Goal: Task Accomplishment & Management: Manage account settings

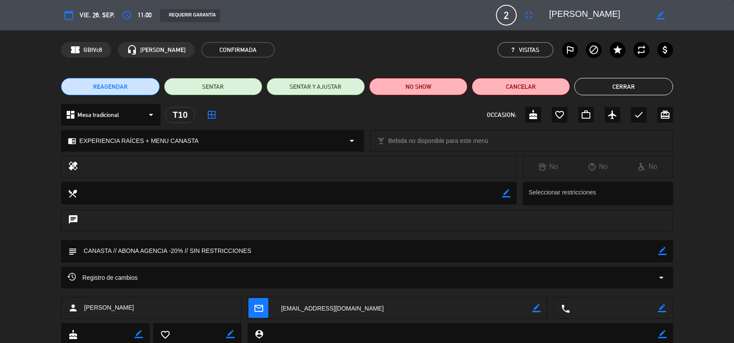
click at [616, 93] on button "Cerrar" at bounding box center [623, 86] width 98 height 17
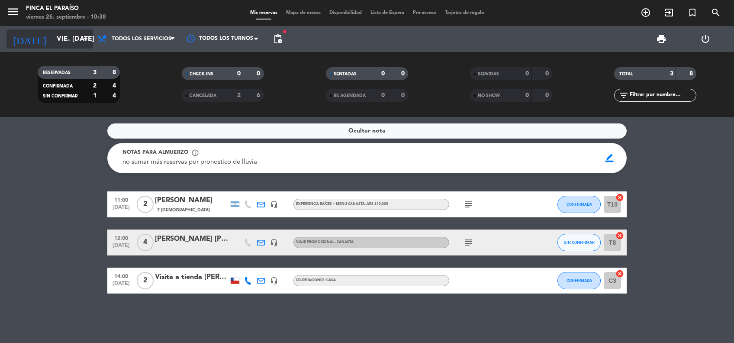
click at [67, 31] on input "vie. [DATE]" at bounding box center [97, 39] width 91 height 17
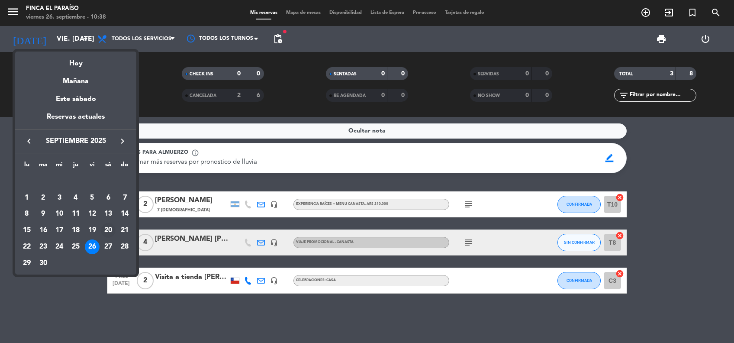
click at [106, 228] on div "20" at bounding box center [108, 230] width 15 height 15
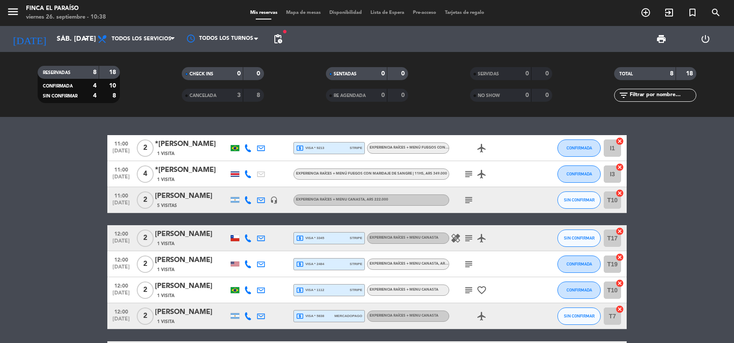
click at [467, 174] on icon "subject" at bounding box center [468, 174] width 10 height 10
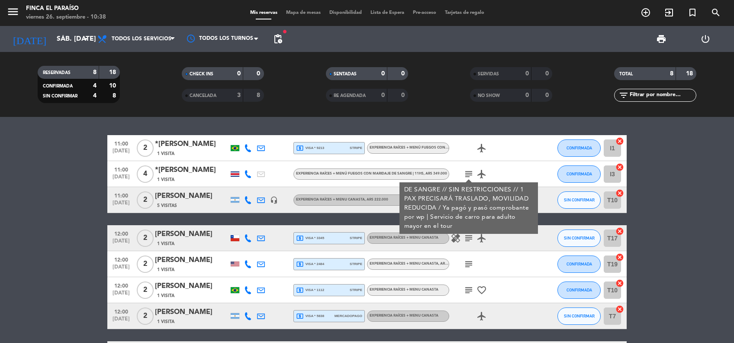
click at [235, 172] on div at bounding box center [235, 173] width 9 height 5
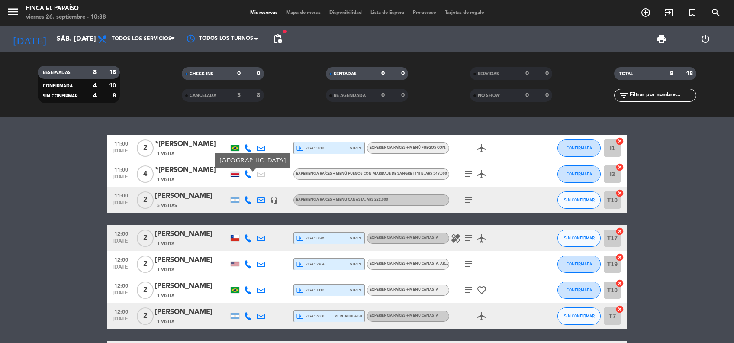
click at [464, 176] on icon "subject" at bounding box center [468, 174] width 10 height 10
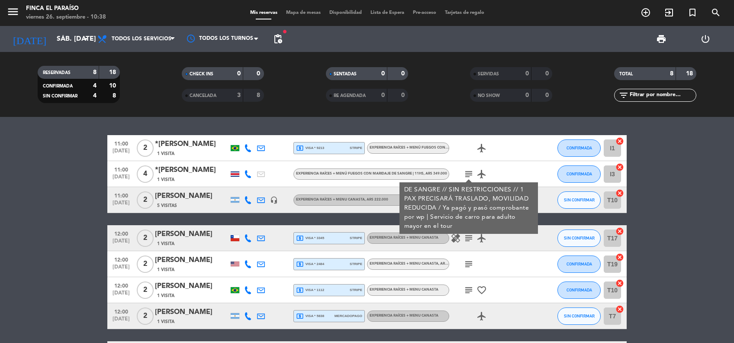
click at [205, 173] on div "*[PERSON_NAME]" at bounding box center [192, 169] width 74 height 11
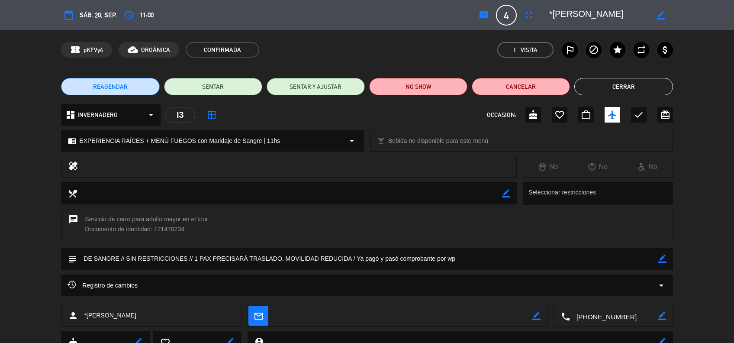
click at [662, 285] on icon "arrow_drop_down" at bounding box center [661, 285] width 10 height 10
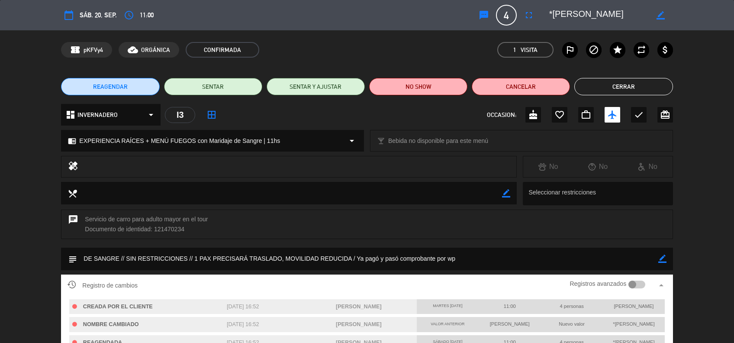
click at [678, 305] on div "Registro de cambios Registros avanzados arrow_drop_up CREADA POR EL CLIENTE [DA…" at bounding box center [367, 326] width 734 height 105
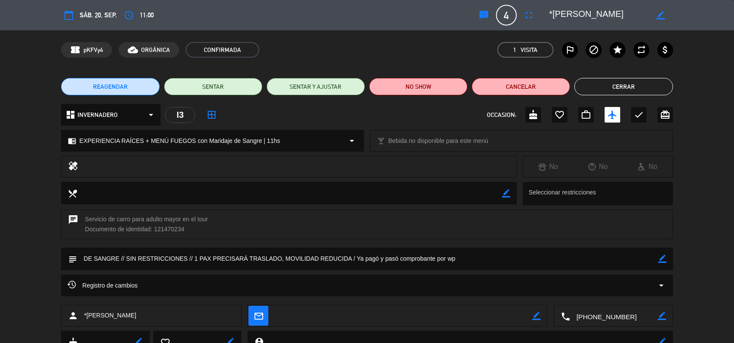
click at [659, 286] on icon "arrow_drop_down" at bounding box center [661, 285] width 10 height 10
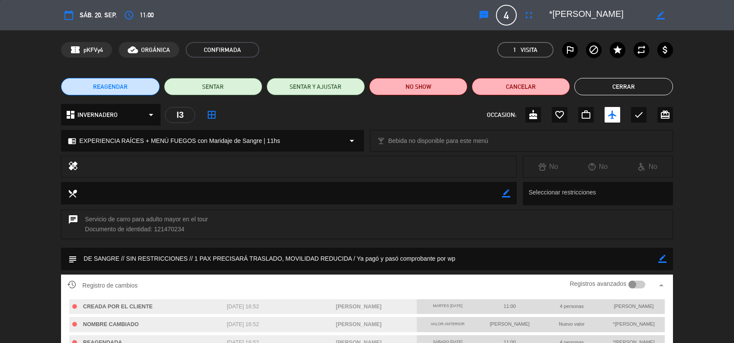
click at [698, 309] on div "Registro de cambios Registros avanzados arrow_drop_up CREADA POR EL CLIENTE [DA…" at bounding box center [367, 326] width 734 height 105
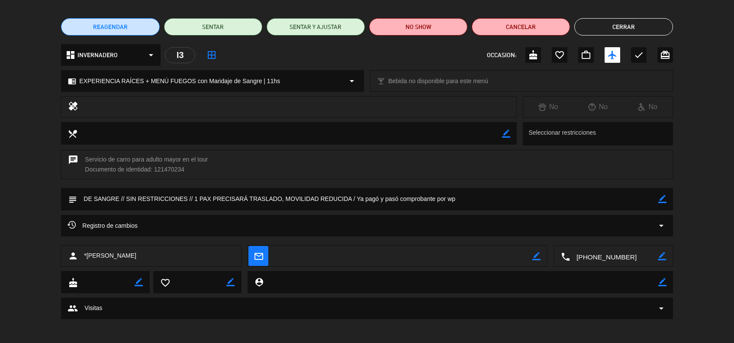
scroll to position [61, 0]
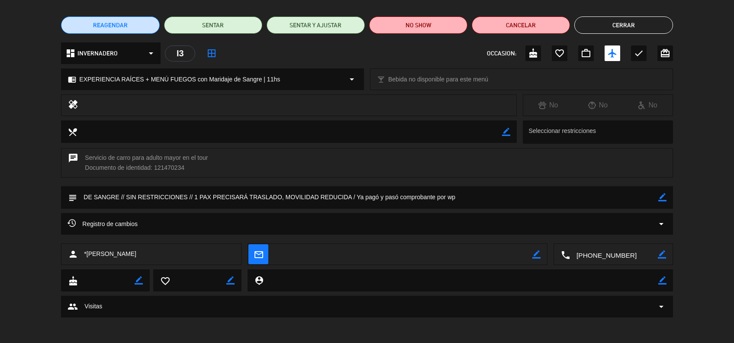
click at [660, 221] on icon "arrow_drop_down" at bounding box center [661, 224] width 10 height 10
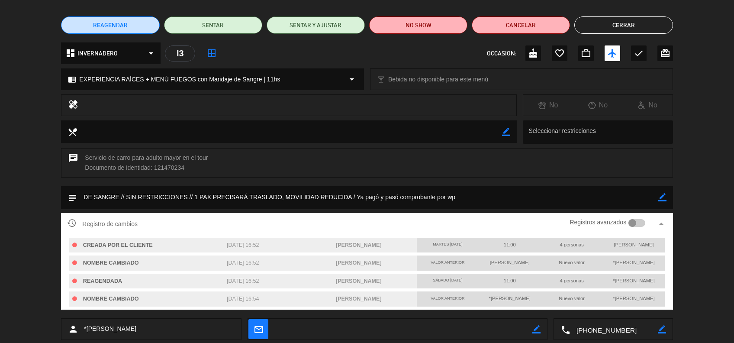
click at [617, 22] on button "Cerrar" at bounding box center [623, 24] width 98 height 17
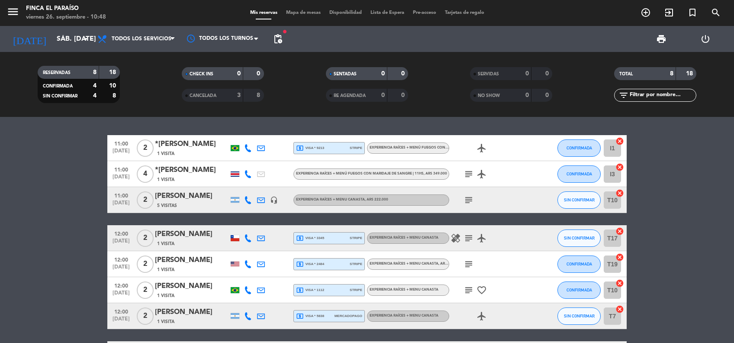
click at [199, 169] on div "*[PERSON_NAME]" at bounding box center [192, 169] width 74 height 11
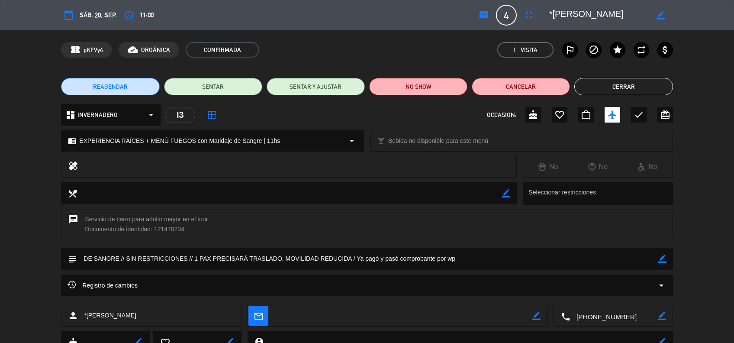
click at [619, 93] on button "Cerrar" at bounding box center [623, 86] width 98 height 17
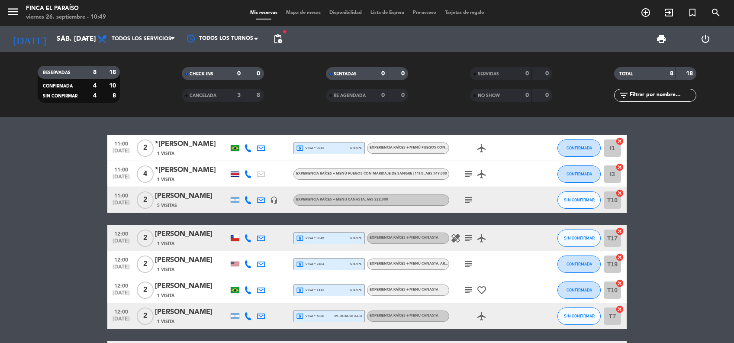
click at [466, 175] on icon "subject" at bounding box center [468, 174] width 10 height 10
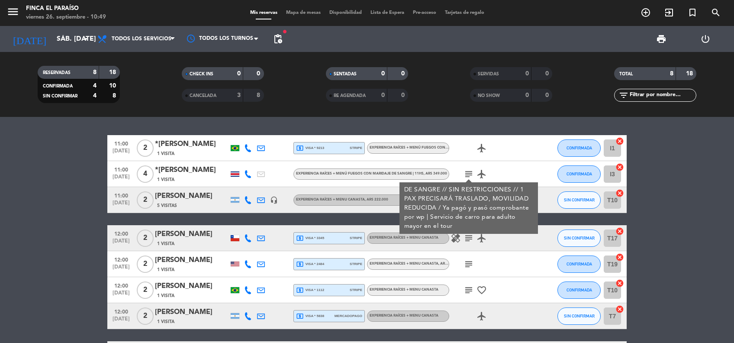
click at [197, 169] on div "*[PERSON_NAME]" at bounding box center [192, 169] width 74 height 11
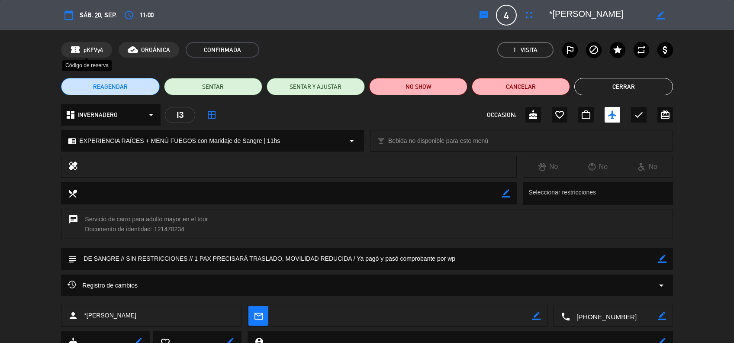
drag, startPoint x: 106, startPoint y: 43, endPoint x: 81, endPoint y: 46, distance: 25.7
click at [81, 46] on div "confirmation_number pKFVy4" at bounding box center [86, 50] width 51 height 16
copy div "pKFVy4"
click at [633, 90] on button "Cerrar" at bounding box center [623, 86] width 98 height 17
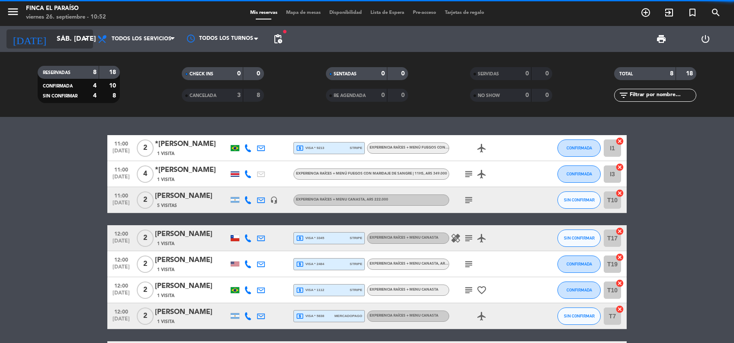
click at [52, 35] on input "sáb. [DATE]" at bounding box center [97, 39] width 91 height 17
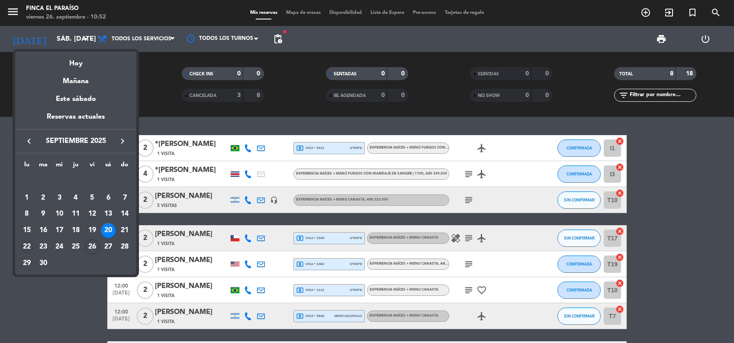
click at [26, 247] on div "22" at bounding box center [26, 246] width 15 height 15
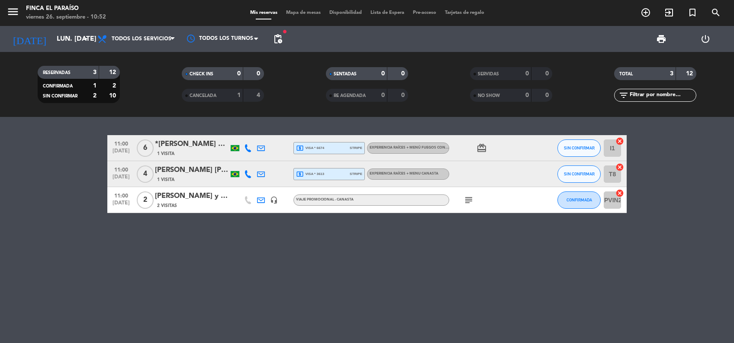
click at [191, 199] on div "[PERSON_NAME] y [PERSON_NAME] De [PERSON_NAME]" at bounding box center [192, 195] width 74 height 11
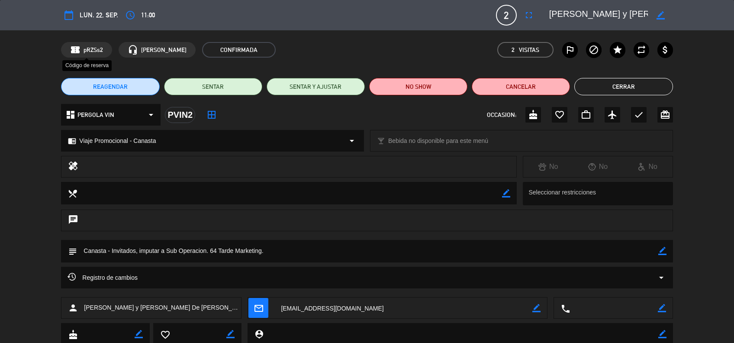
drag, startPoint x: 104, startPoint y: 48, endPoint x: 83, endPoint y: 49, distance: 21.2
click at [83, 49] on div "confirmation_number pRZSs2" at bounding box center [86, 50] width 51 height 16
copy span "pRZSs2"
drag, startPoint x: 168, startPoint y: 251, endPoint x: 274, endPoint y: 259, distance: 106.8
click at [274, 259] on textarea at bounding box center [367, 251] width 581 height 22
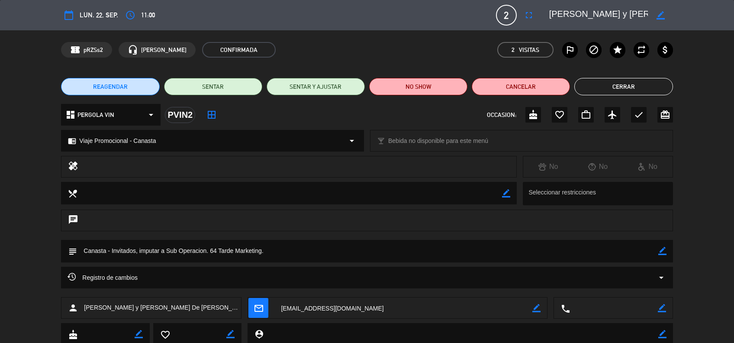
click at [622, 84] on button "Cerrar" at bounding box center [623, 86] width 98 height 17
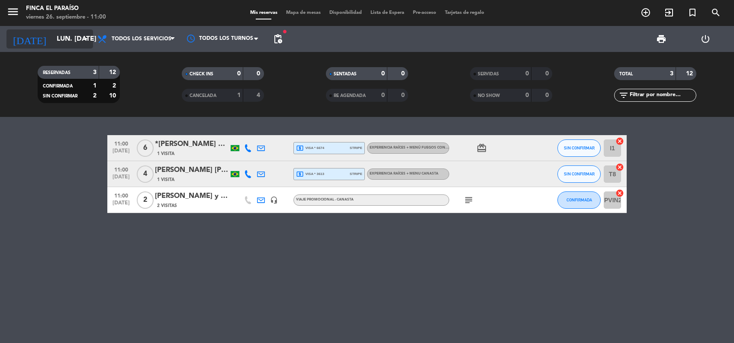
click at [59, 31] on input "lun. [DATE]" at bounding box center [97, 39] width 91 height 17
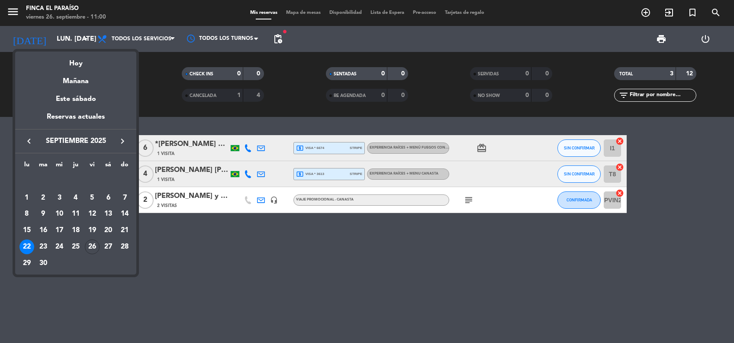
click at [31, 140] on icon "keyboard_arrow_left" at bounding box center [29, 141] width 10 height 10
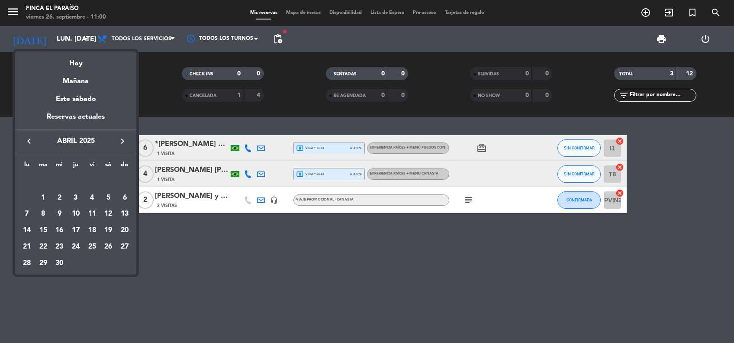
click at [31, 140] on icon "keyboard_arrow_left" at bounding box center [29, 141] width 10 height 10
click at [44, 248] on div "24" at bounding box center [43, 246] width 15 height 15
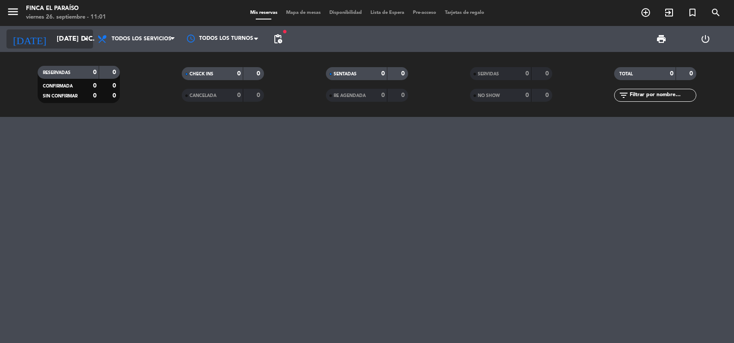
click at [84, 41] on icon "arrow_drop_down" at bounding box center [85, 39] width 10 height 10
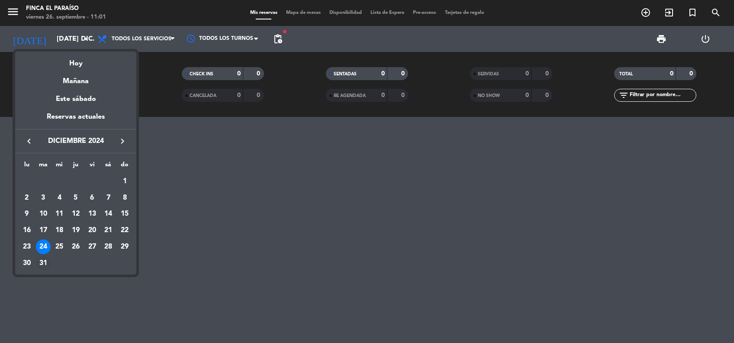
click at [40, 257] on div "31" at bounding box center [43, 263] width 15 height 15
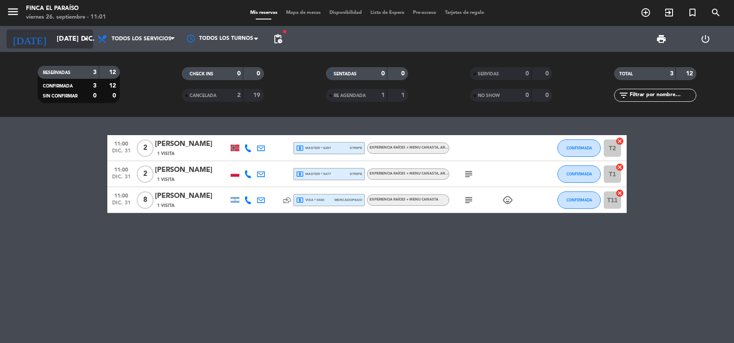
click at [87, 40] on icon "arrow_drop_down" at bounding box center [85, 39] width 10 height 10
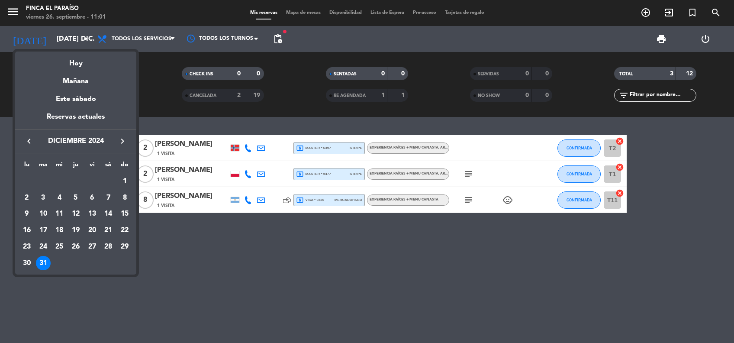
click at [121, 141] on icon "keyboard_arrow_right" at bounding box center [122, 141] width 10 height 10
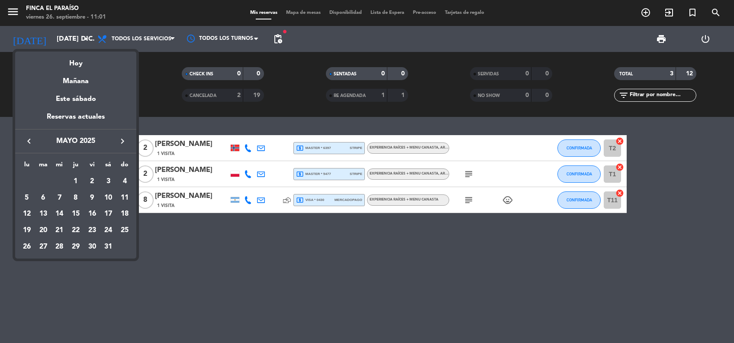
click at [121, 141] on icon "keyboard_arrow_right" at bounding box center [122, 141] width 10 height 10
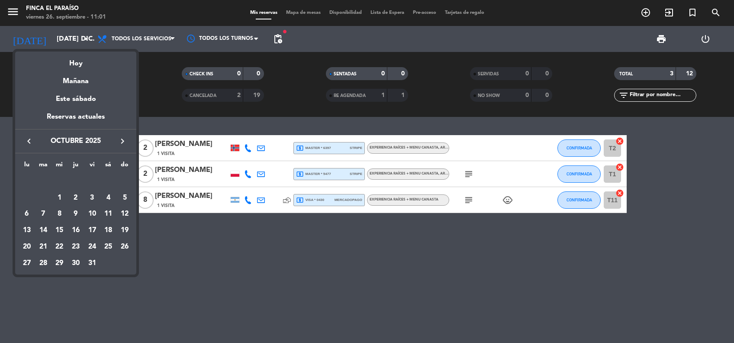
click at [121, 141] on icon "keyboard_arrow_right" at bounding box center [122, 141] width 10 height 10
click at [62, 246] on div "24" at bounding box center [59, 246] width 15 height 15
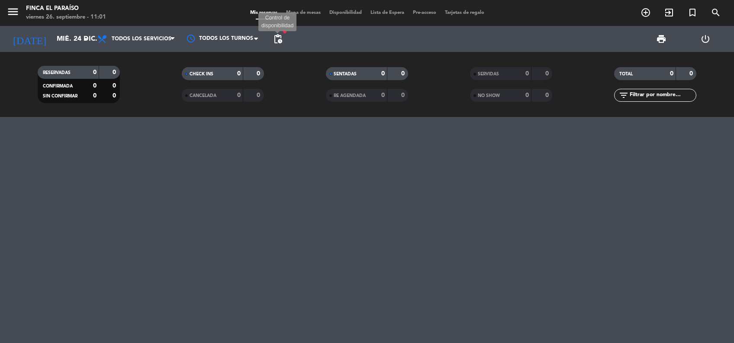
click at [280, 42] on span "pending_actions" at bounding box center [278, 39] width 10 height 10
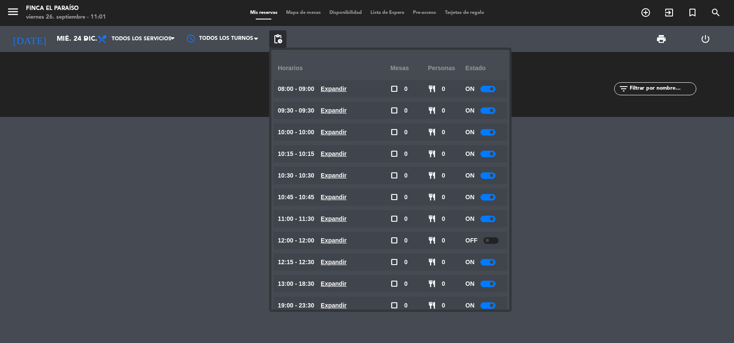
click at [488, 217] on div at bounding box center [487, 218] width 15 height 6
click at [145, 165] on div at bounding box center [367, 230] width 734 height 226
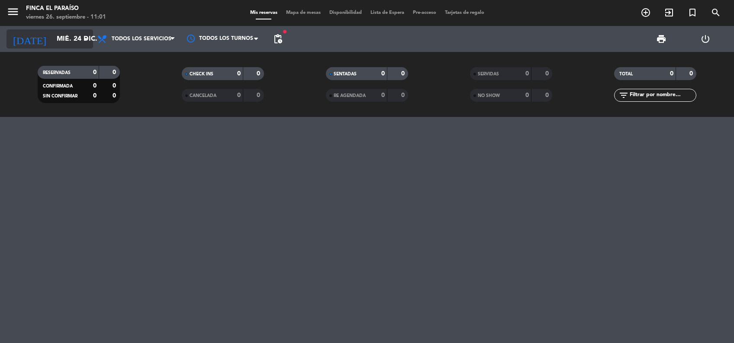
click at [77, 37] on input "mié. 24 dic." at bounding box center [97, 39] width 91 height 17
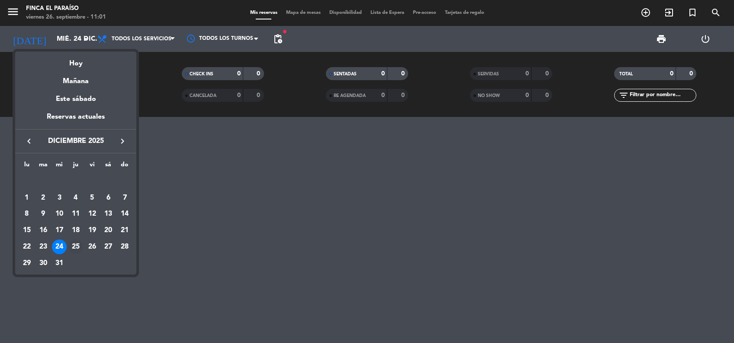
click at [77, 247] on div "25" at bounding box center [75, 246] width 15 height 15
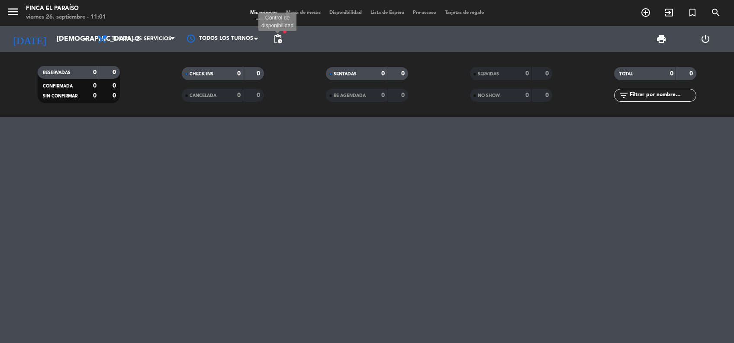
click at [280, 35] on span "pending_actions" at bounding box center [278, 39] width 10 height 10
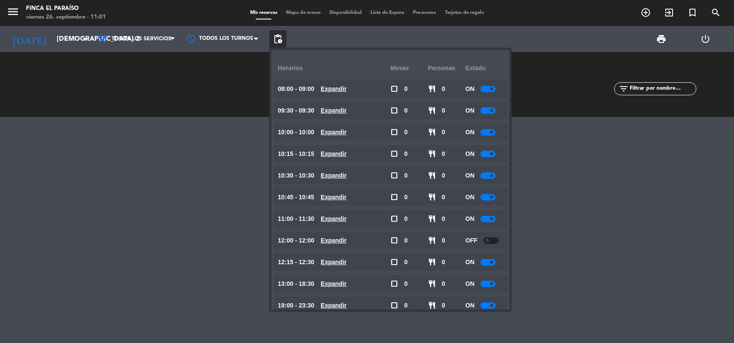
click at [485, 110] on div at bounding box center [487, 110] width 15 height 6
click at [486, 152] on div at bounding box center [487, 154] width 15 height 6
click at [484, 220] on div at bounding box center [487, 218] width 15 height 6
click at [161, 211] on div at bounding box center [367, 230] width 734 height 226
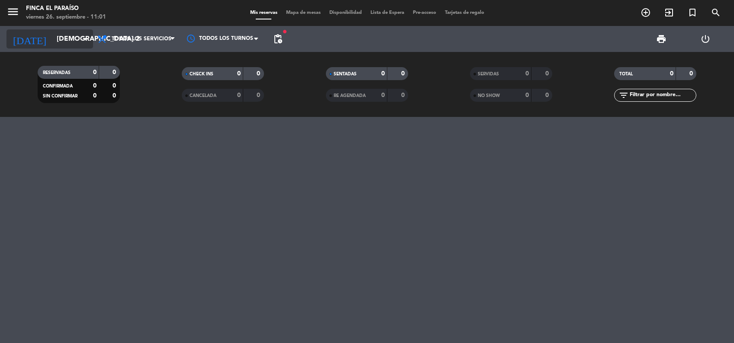
click at [71, 35] on input "[DEMOGRAPHIC_DATA] 25 dic." at bounding box center [97, 39] width 91 height 17
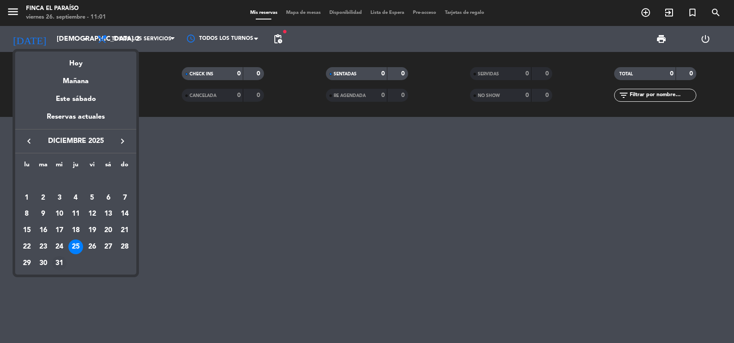
click at [61, 258] on div "31" at bounding box center [59, 263] width 15 height 15
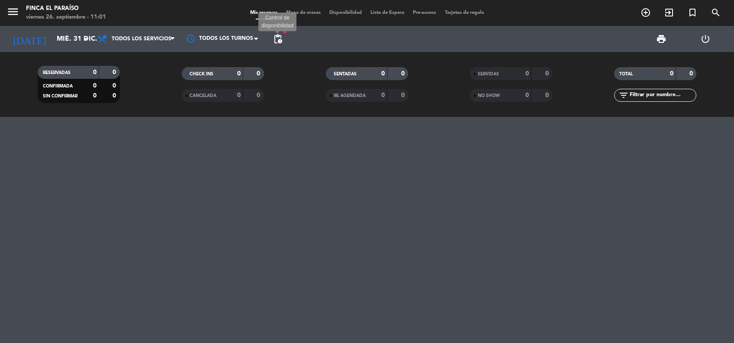
click at [279, 42] on span "pending_actions" at bounding box center [278, 39] width 10 height 10
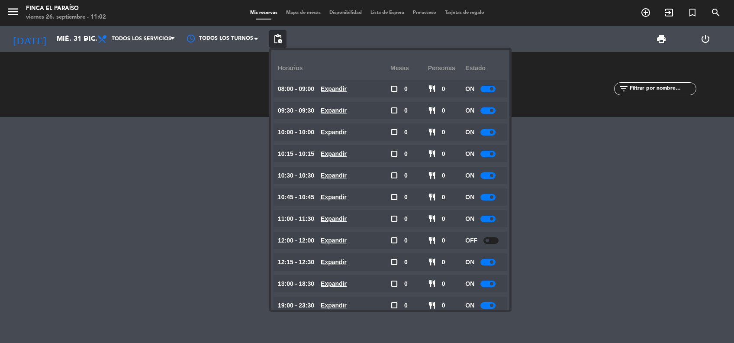
click at [485, 220] on div at bounding box center [487, 218] width 15 height 6
click at [63, 39] on input "mié. 31 dic." at bounding box center [97, 39] width 91 height 17
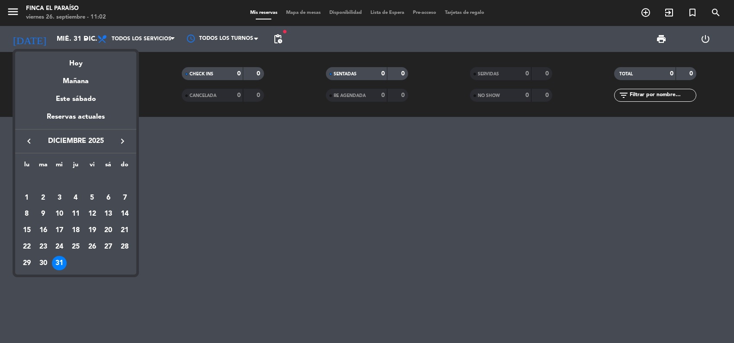
click at [119, 139] on icon "keyboard_arrow_right" at bounding box center [122, 141] width 10 height 10
click at [76, 182] on div "1" at bounding box center [75, 181] width 15 height 15
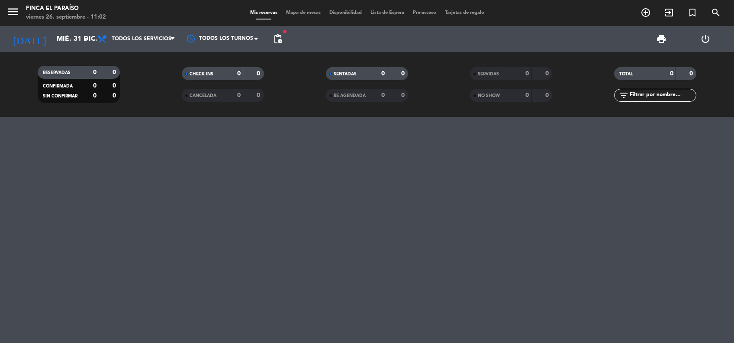
type input "[DEMOGRAPHIC_DATA] 1 ene."
click at [282, 35] on span "pending_actions" at bounding box center [278, 39] width 10 height 10
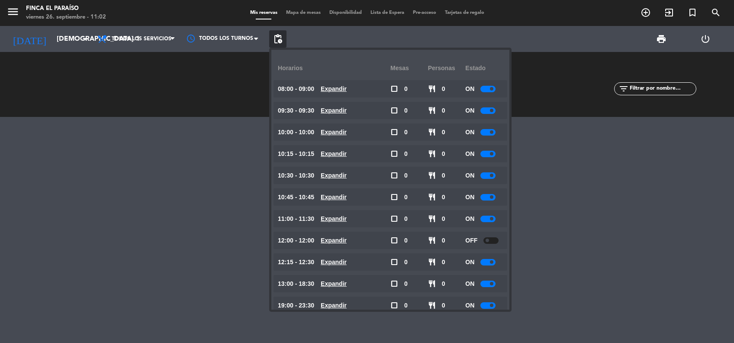
click at [492, 112] on div at bounding box center [487, 110] width 15 height 6
click at [490, 152] on div at bounding box center [487, 154] width 15 height 6
click at [490, 218] on div at bounding box center [487, 218] width 15 height 6
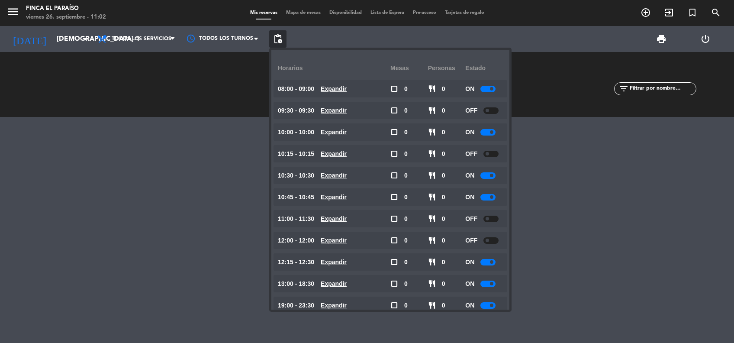
click at [204, 222] on div at bounding box center [367, 230] width 734 height 226
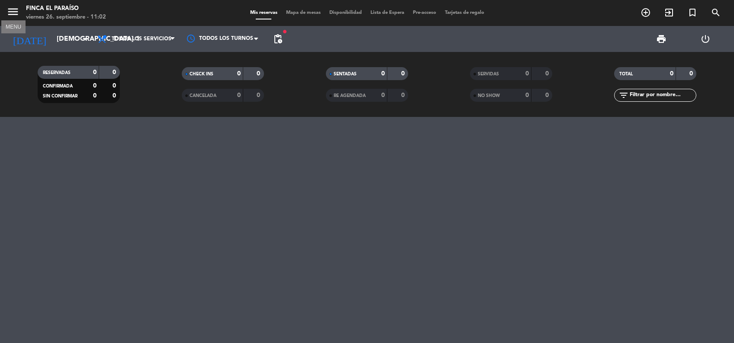
click at [13, 19] on button "menu" at bounding box center [12, 13] width 13 height 16
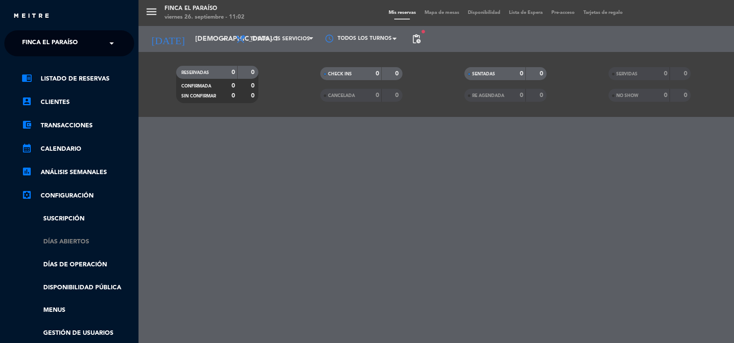
click at [60, 238] on link "Días abiertos" at bounding box center [78, 242] width 113 height 10
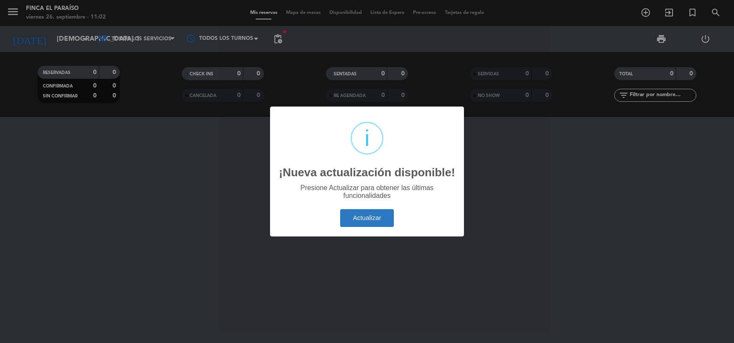
click at [360, 219] on button "Actualizar" at bounding box center [367, 218] width 54 height 18
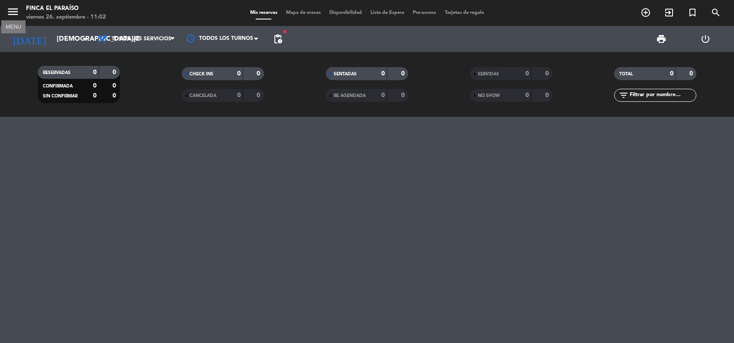
click at [16, 15] on icon "menu" at bounding box center [12, 11] width 13 height 13
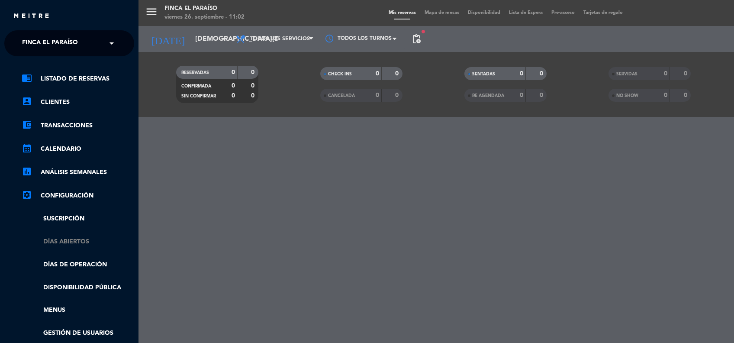
click at [70, 243] on link "Días abiertos" at bounding box center [78, 242] width 113 height 10
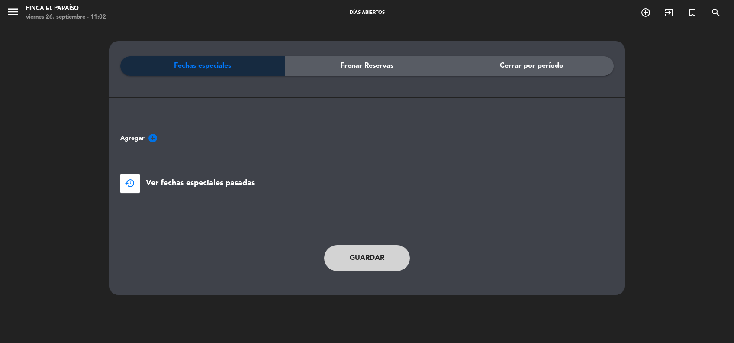
click at [527, 67] on span "Cerrar por período" at bounding box center [532, 65] width 64 height 11
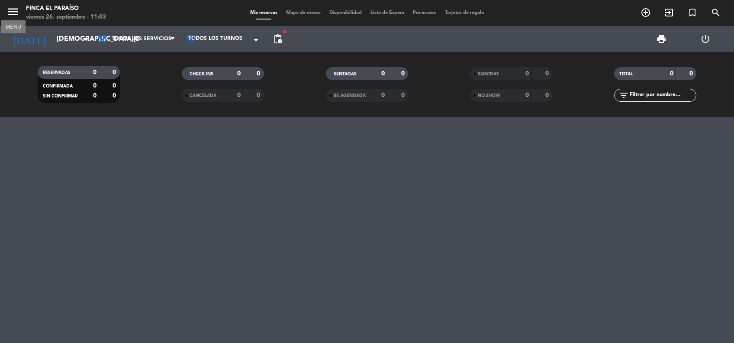
click at [11, 16] on icon "menu" at bounding box center [12, 11] width 13 height 13
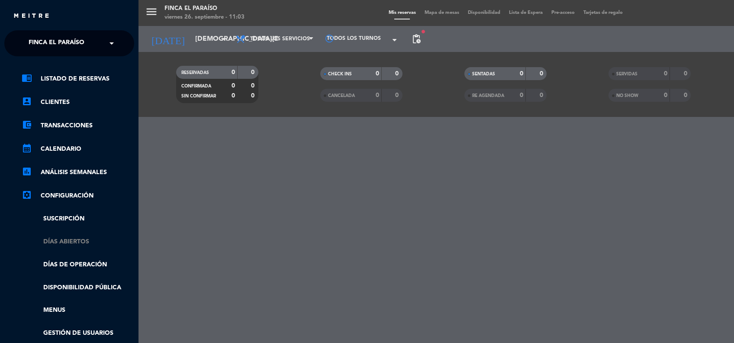
click at [74, 240] on link "Días abiertos" at bounding box center [78, 242] width 113 height 10
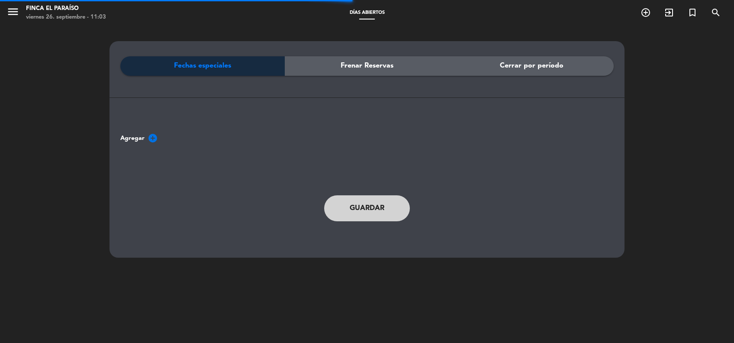
click at [521, 68] on span "Cerrar por período" at bounding box center [532, 65] width 64 height 11
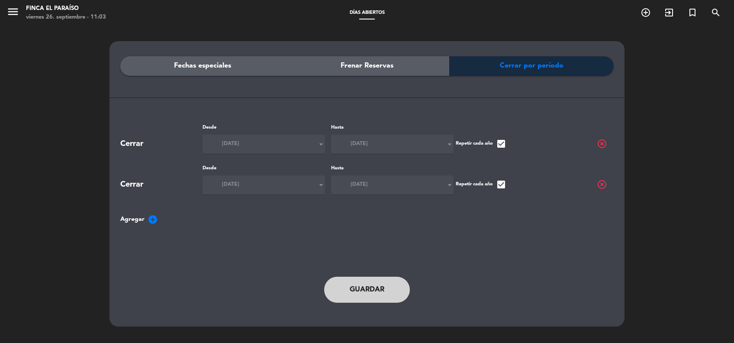
click at [228, 138] on input at bounding box center [254, 143] width 91 height 17
click at [503, 148] on span "check_box" at bounding box center [501, 143] width 10 height 10
click at [239, 148] on span "mié. 01 ene. 2025" at bounding box center [230, 144] width 17 height 9
click at [503, 144] on span "check_box_outline_blank" at bounding box center [501, 143] width 10 height 10
click at [502, 182] on span "check_box" at bounding box center [501, 184] width 10 height 10
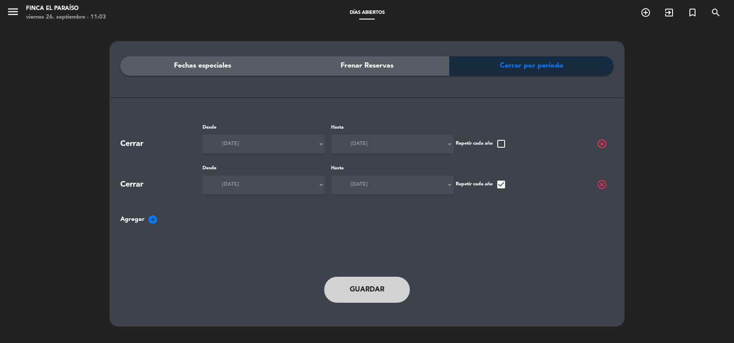
click at [239, 145] on span "mar. 24 dic. 2024" at bounding box center [230, 144] width 17 height 9
click at [319, 146] on icon "arrow_drop_down" at bounding box center [321, 144] width 10 height 10
click at [604, 143] on span "highlight_off" at bounding box center [602, 143] width 10 height 10
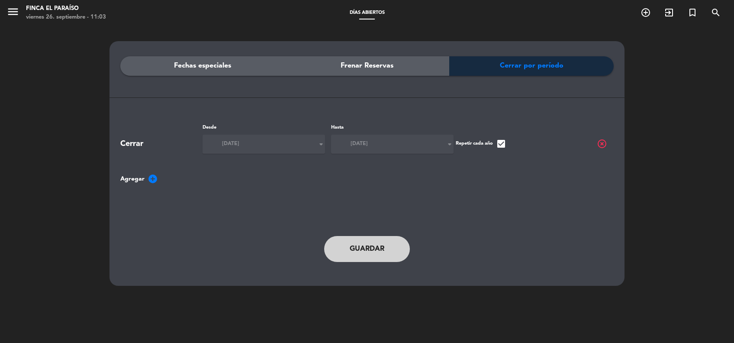
click at [151, 177] on span "add_circle" at bounding box center [153, 179] width 10 height 10
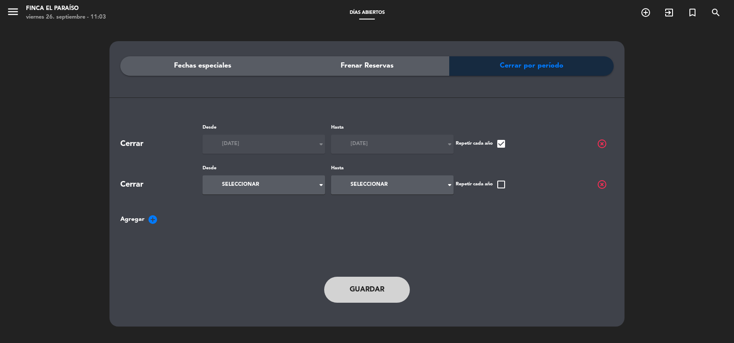
click at [316, 183] on icon "arrow_drop_down" at bounding box center [321, 185] width 10 height 10
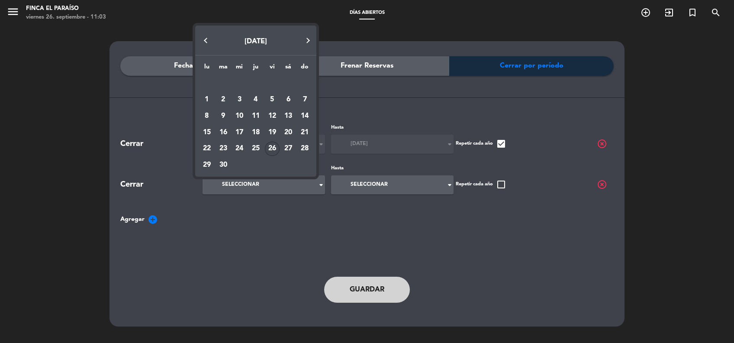
click at [309, 42] on button "Next month" at bounding box center [307, 40] width 17 height 17
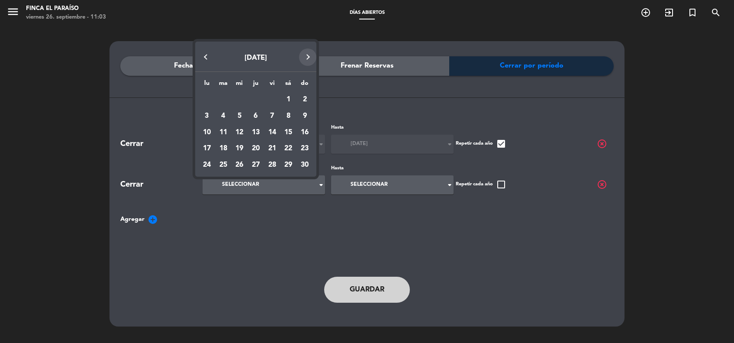
click at [309, 55] on button "Next month" at bounding box center [307, 56] width 17 height 17
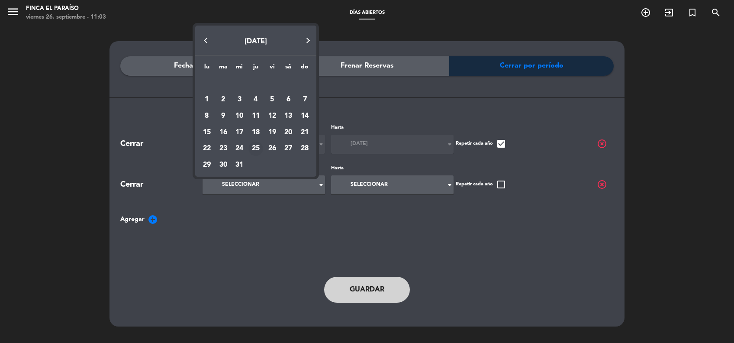
click at [256, 147] on div "25" at bounding box center [255, 148] width 15 height 15
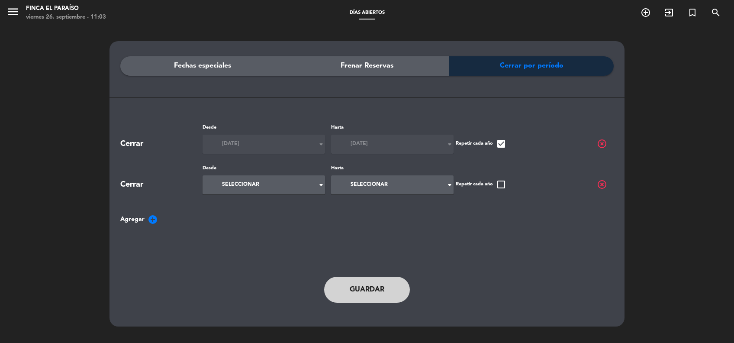
type input "[DEMOGRAPHIC_DATA] 25 dic."
click at [447, 183] on icon "arrow_drop_down" at bounding box center [449, 185] width 10 height 10
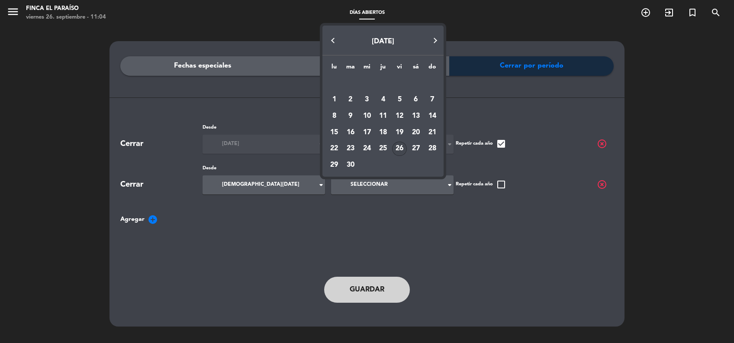
click at [435, 37] on button "Next month" at bounding box center [434, 40] width 17 height 17
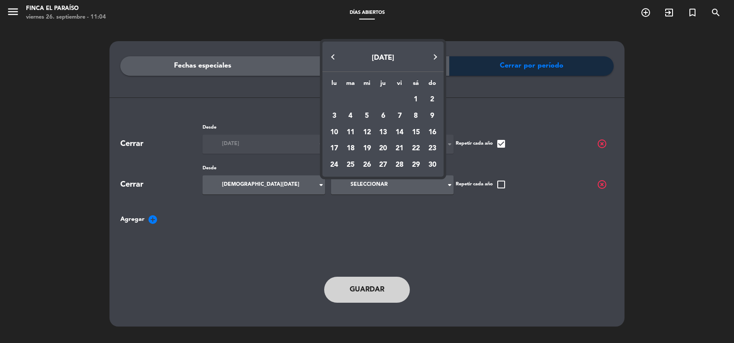
click at [436, 53] on button "Next month" at bounding box center [434, 56] width 17 height 17
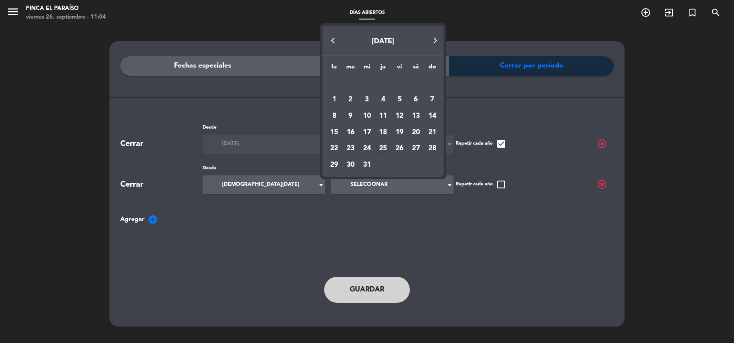
click at [388, 142] on div "25" at bounding box center [383, 148] width 15 height 15
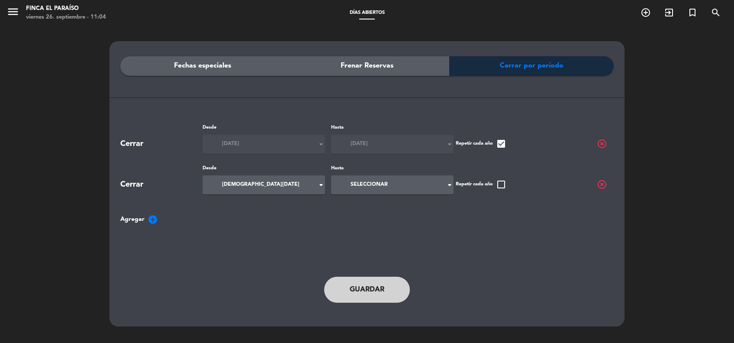
type input "[DEMOGRAPHIC_DATA] 25 dic."
click at [502, 184] on span "check_box_outline_blank" at bounding box center [501, 184] width 10 height 10
click at [375, 291] on button "Guardar" at bounding box center [367, 289] width 86 height 26
click at [209, 75] on div "Fechas especiales" at bounding box center [202, 65] width 164 height 19
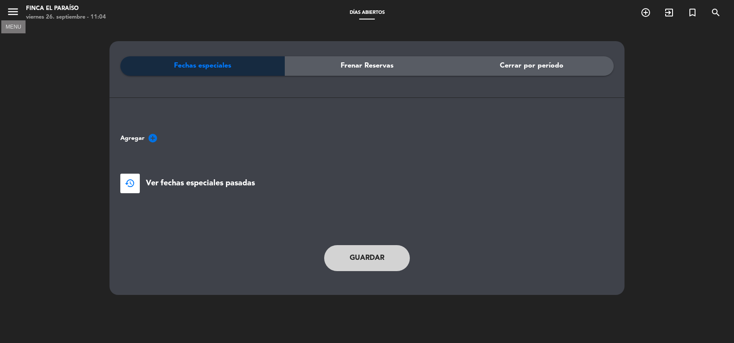
click at [17, 16] on icon "menu" at bounding box center [12, 11] width 13 height 13
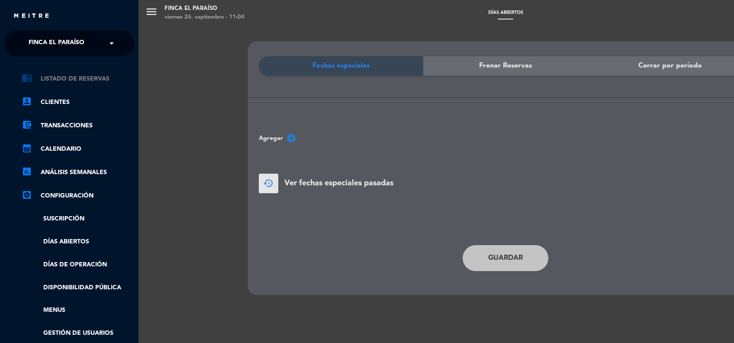
click at [68, 74] on link "chrome_reader_mode Listado de Reservas" at bounding box center [78, 79] width 113 height 10
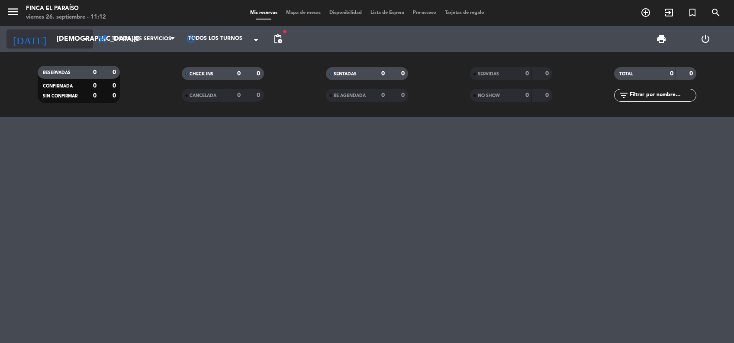
click at [52, 45] on input "[DEMOGRAPHIC_DATA] 1 ene." at bounding box center [97, 39] width 91 height 17
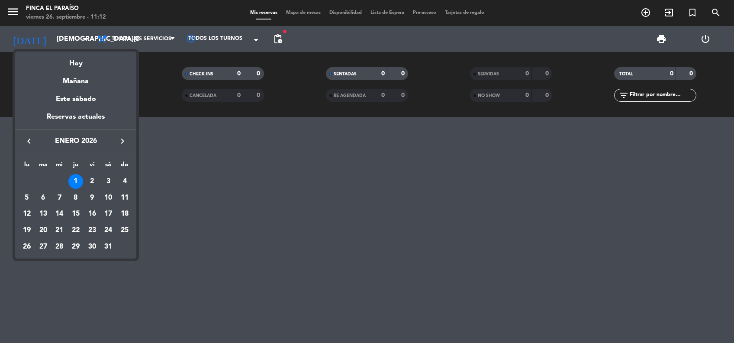
click at [33, 145] on icon "keyboard_arrow_left" at bounding box center [29, 141] width 10 height 10
click at [27, 244] on div "22" at bounding box center [26, 246] width 15 height 15
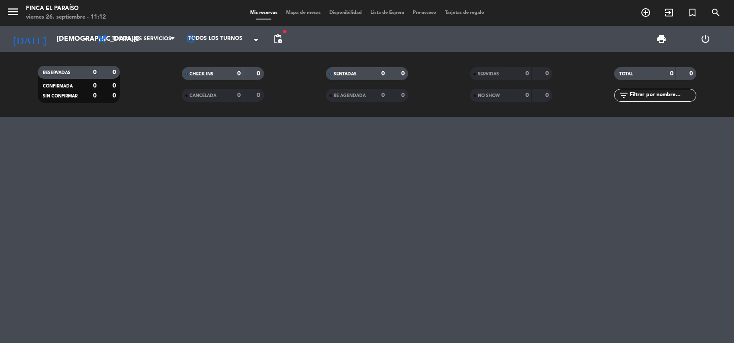
type input "lun. [DATE]"
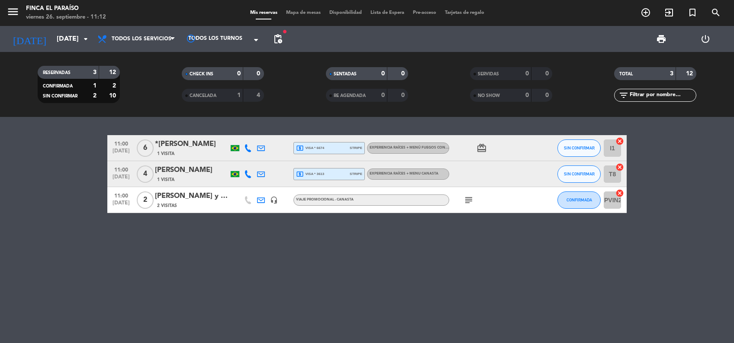
click at [207, 96] on span "CANCELADA" at bounding box center [203, 95] width 27 height 4
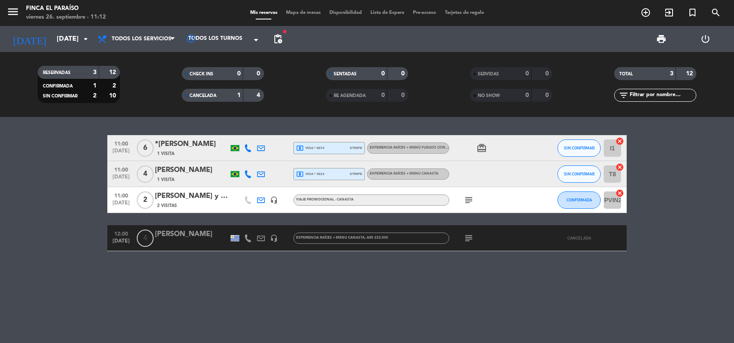
click at [472, 238] on icon "subject" at bounding box center [468, 238] width 10 height 10
